Goal: Information Seeking & Learning: Check status

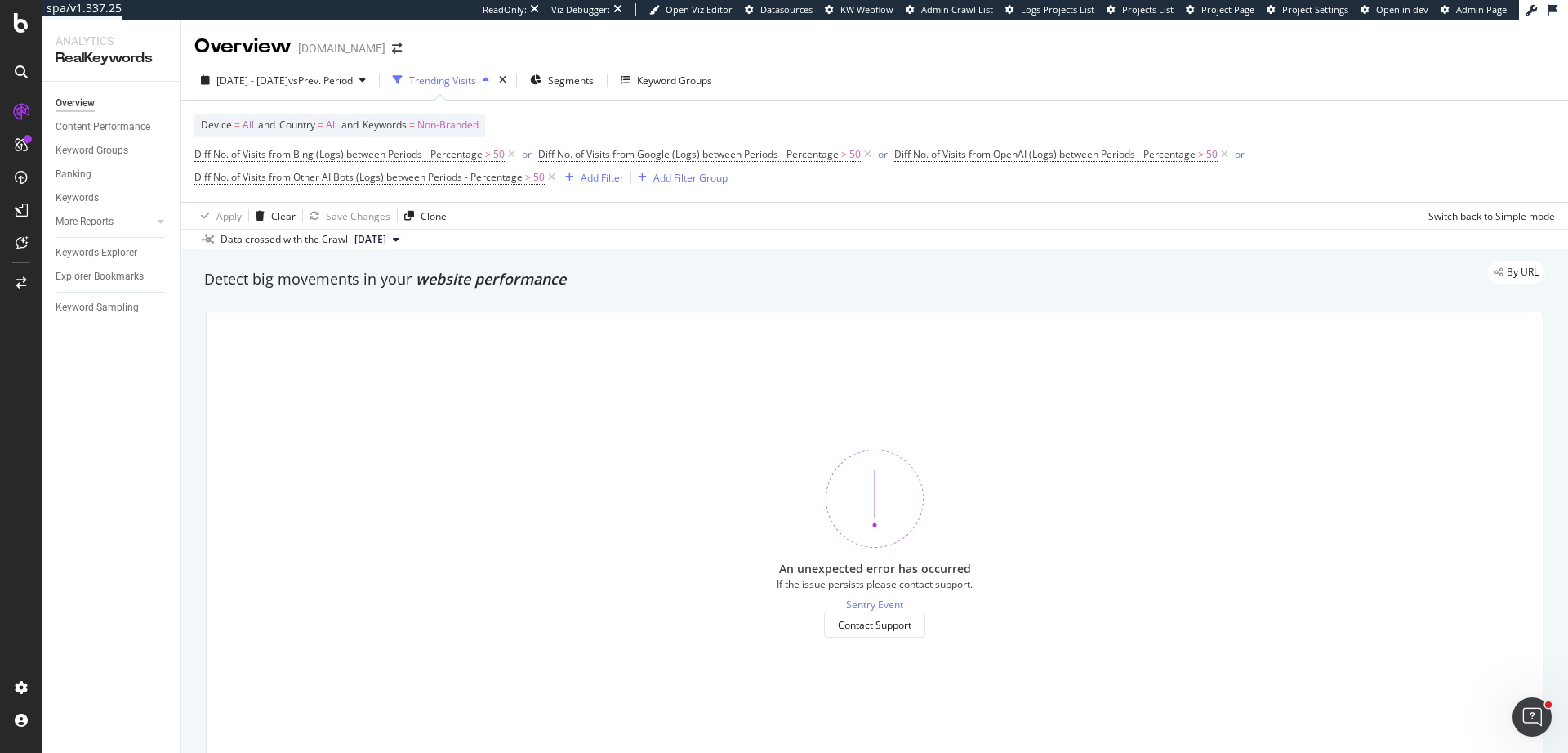
click at [1363, 120] on div "Device = All and Country = All and Keywords = Non-Branded Diff No. of Visits fr…" at bounding box center [875, 152] width 1361 height 75
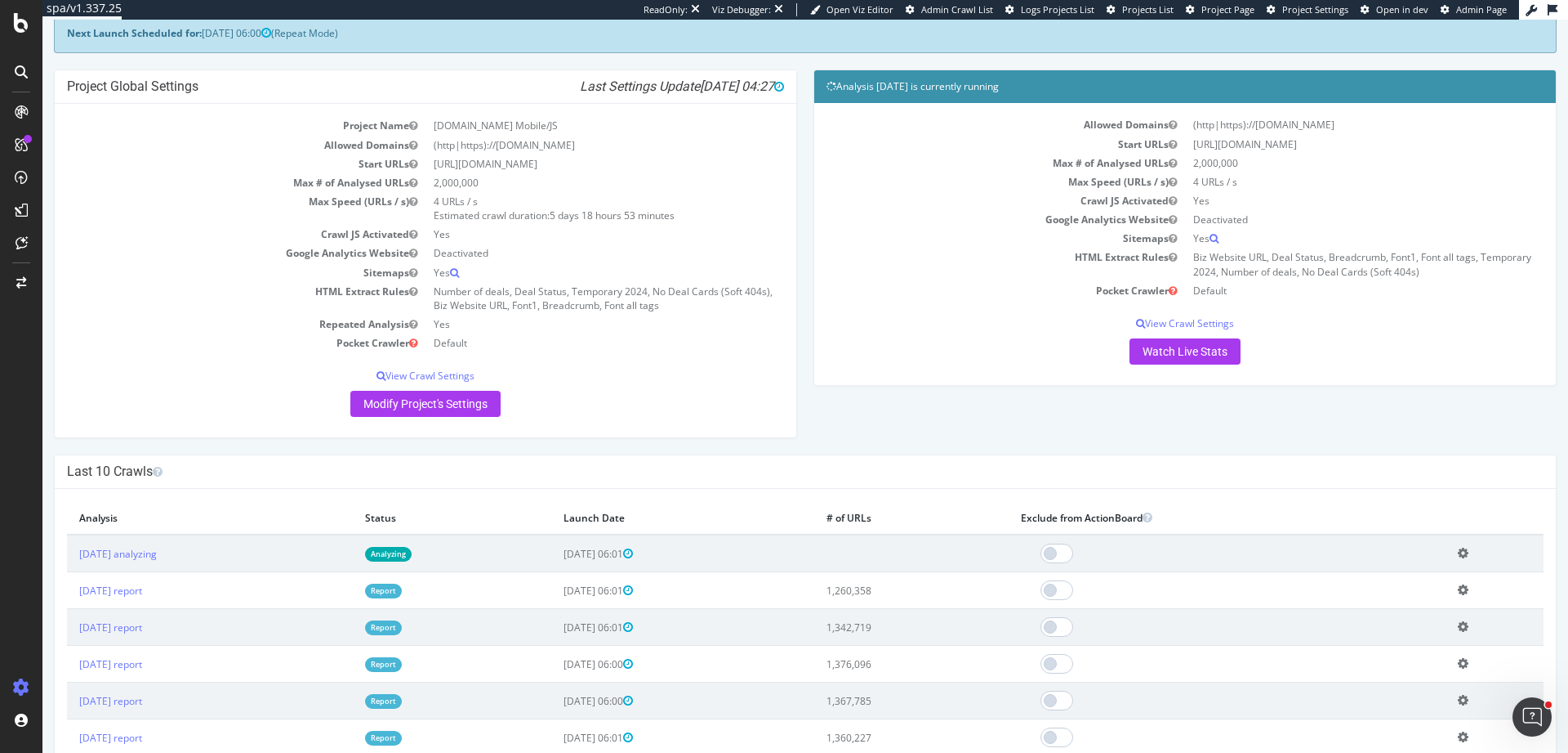
scroll to position [147, 0]
